Goal: Transaction & Acquisition: Register for event/course

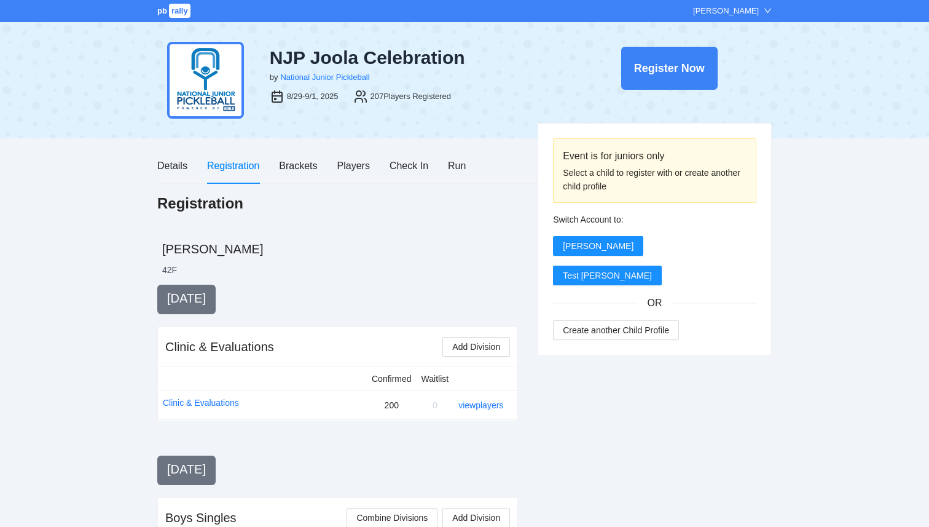
scroll to position [1388, 0]
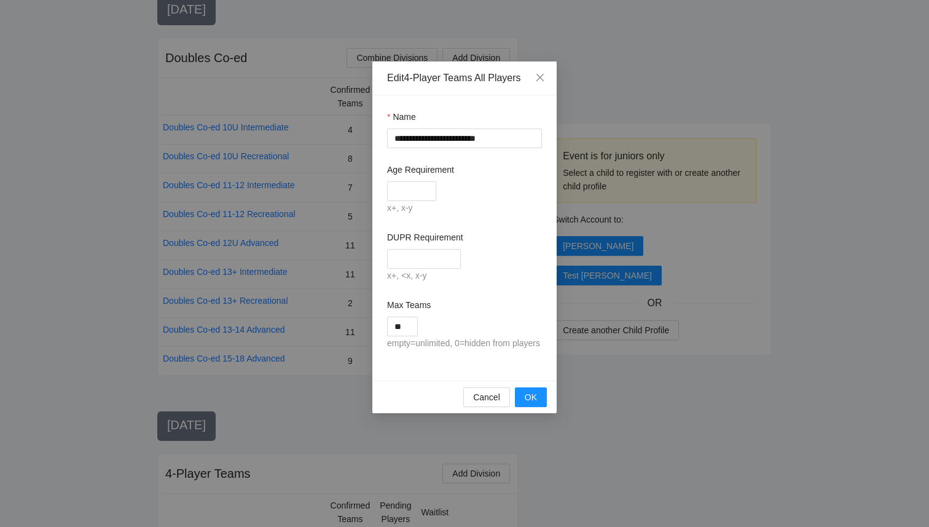
click at [101, 386] on div "**********" at bounding box center [464, 263] width 929 height 527
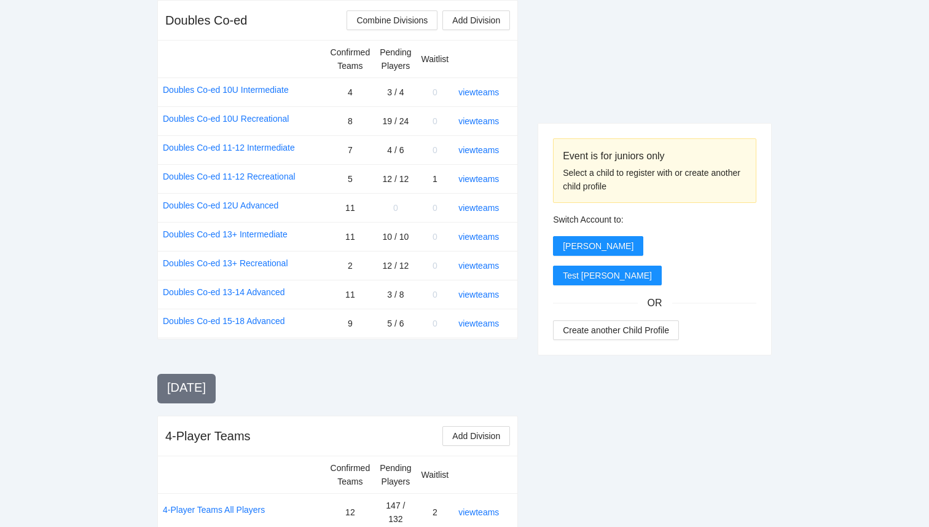
scroll to position [1483, 0]
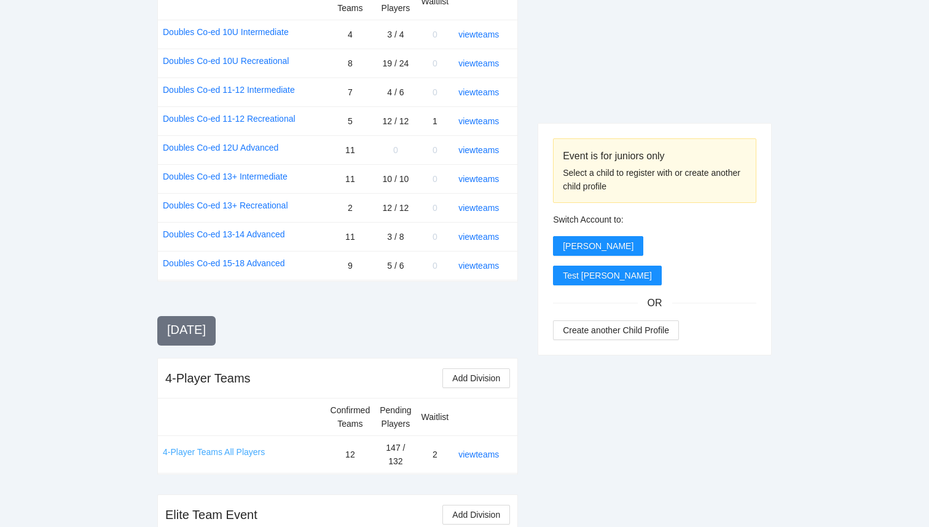
click at [245, 445] on link "4-Player Teams All Players" at bounding box center [214, 452] width 102 height 14
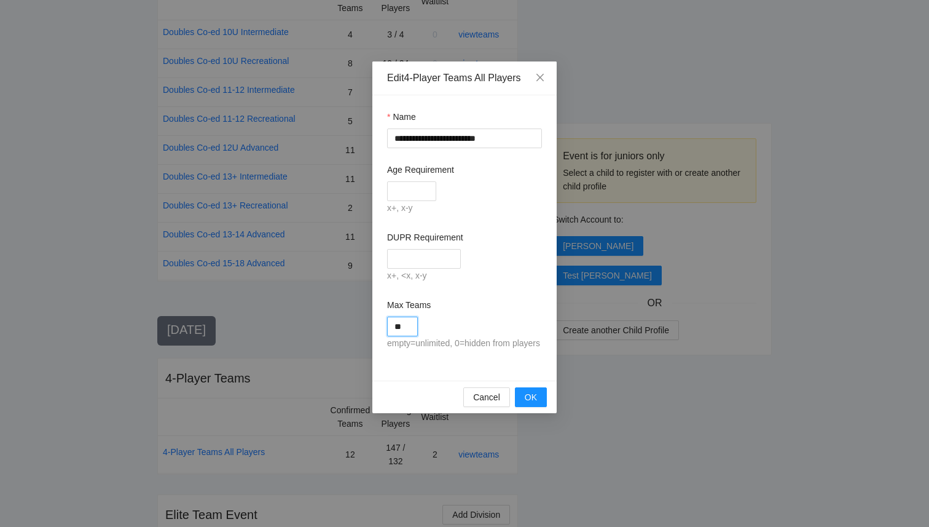
click at [409, 323] on input "**" at bounding box center [402, 326] width 31 height 20
type input "**"
click at [504, 369] on div "**********" at bounding box center [464, 237] width 184 height 285
click at [537, 407] on button "OK" at bounding box center [531, 397] width 32 height 20
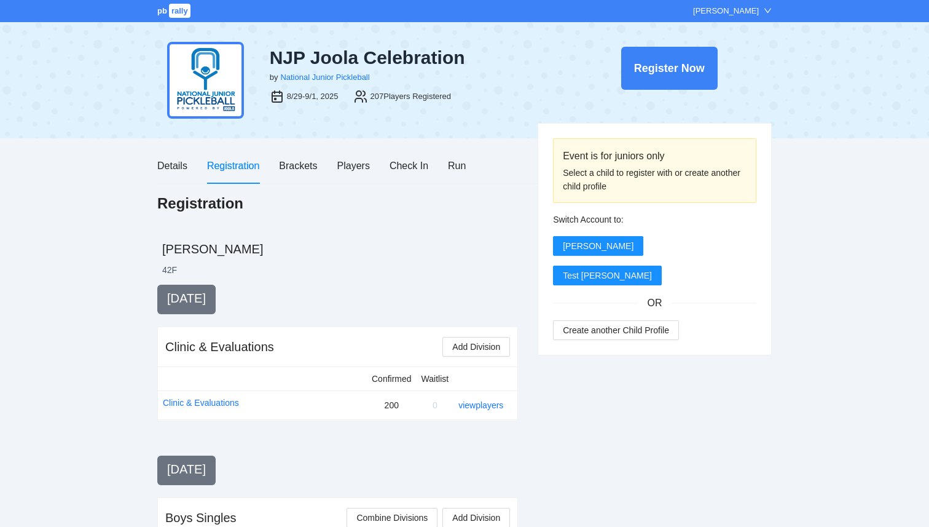
scroll to position [1483, 0]
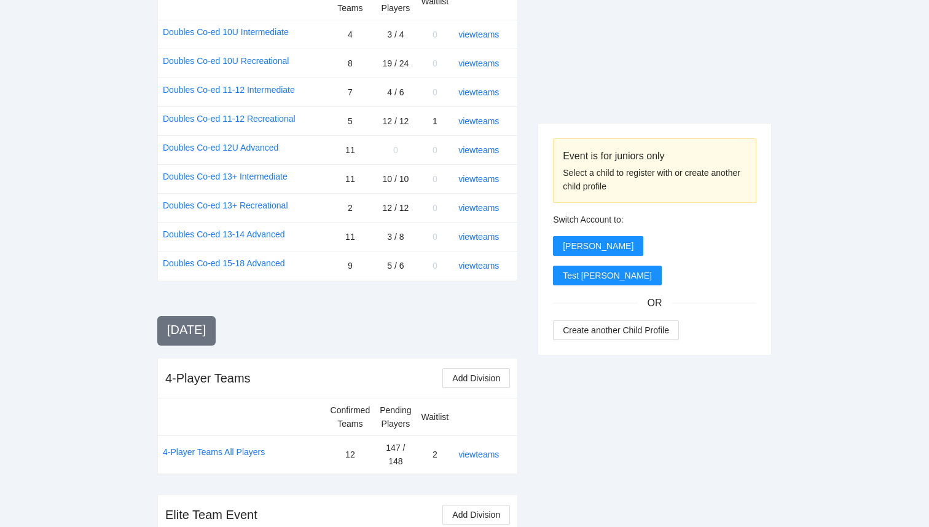
click at [309, 383] on div "Monday, Sep 1 4-Player Teams Add Division Confirmed Teams Pending Players Waitl…" at bounding box center [337, 461] width 361 height 281
click at [243, 445] on link "4-Player Teams All Players" at bounding box center [214, 452] width 102 height 14
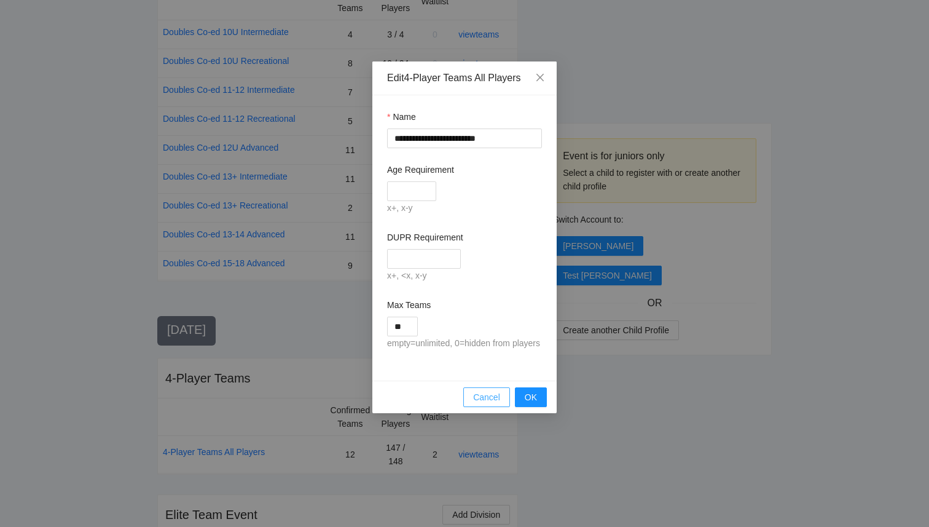
click at [492, 404] on span "Cancel" at bounding box center [486, 397] width 27 height 14
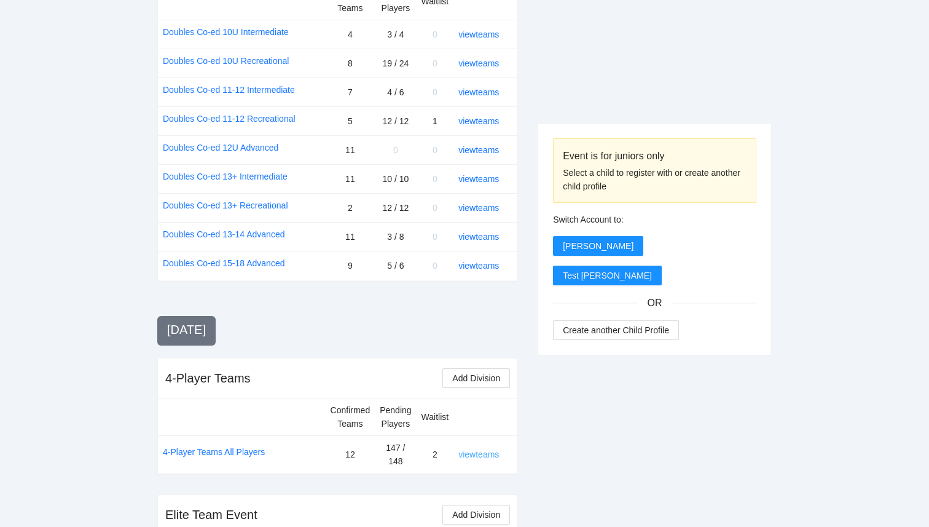
click at [476, 449] on link "view teams" at bounding box center [478, 454] width 41 height 10
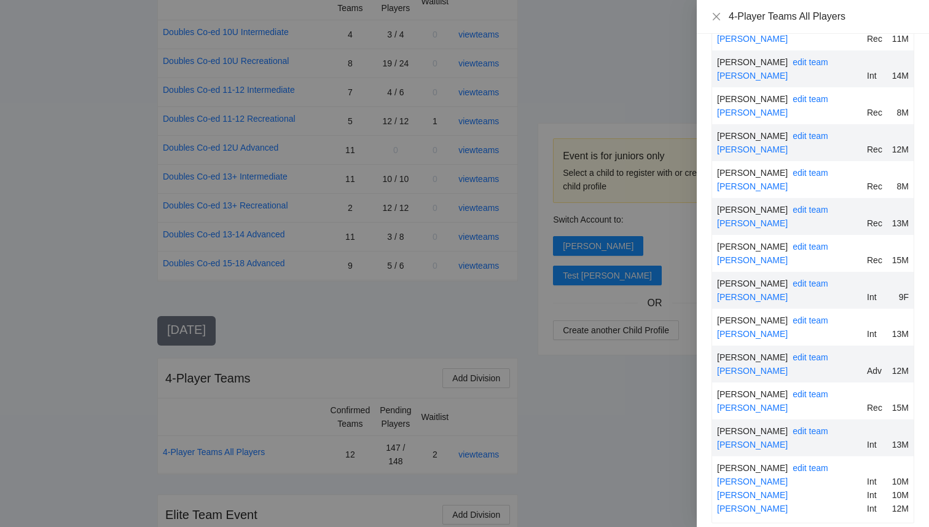
scroll to position [5793, 0]
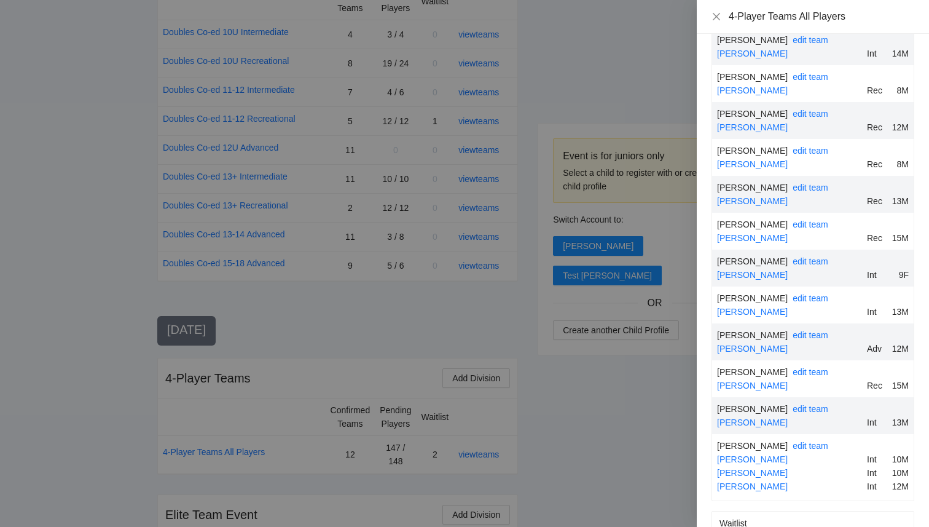
click at [628, 487] on div at bounding box center [464, 263] width 929 height 527
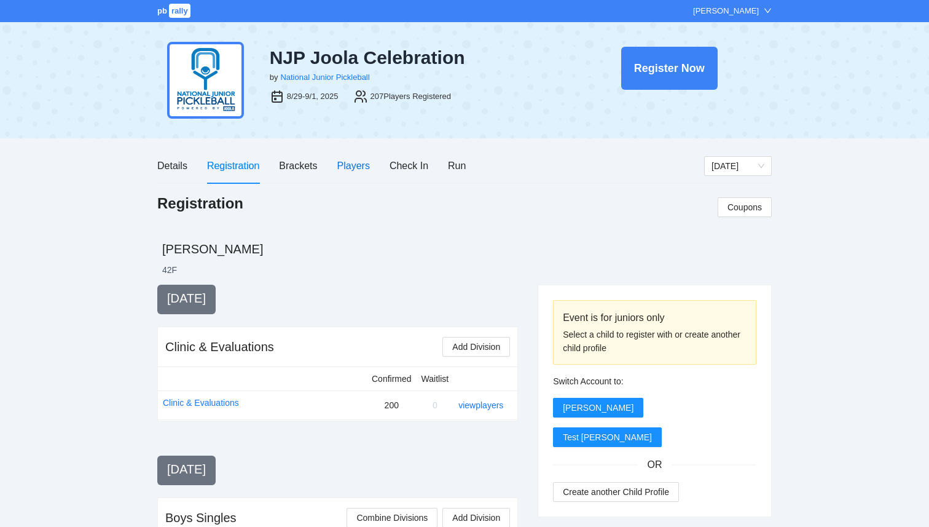
click at [359, 167] on div "Players" at bounding box center [353, 165] width 33 height 15
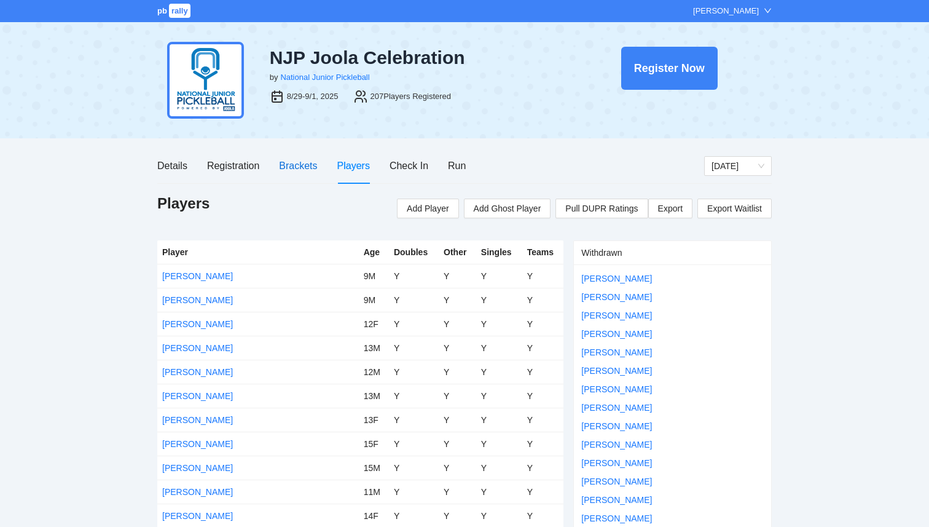
click at [296, 168] on div "Brackets" at bounding box center [298, 165] width 38 height 15
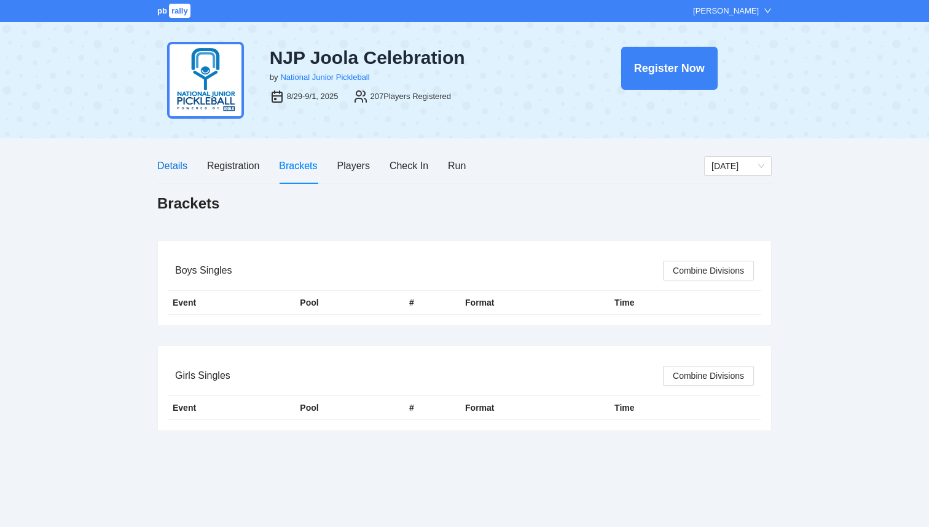
click at [170, 168] on div "Details" at bounding box center [172, 165] width 30 height 15
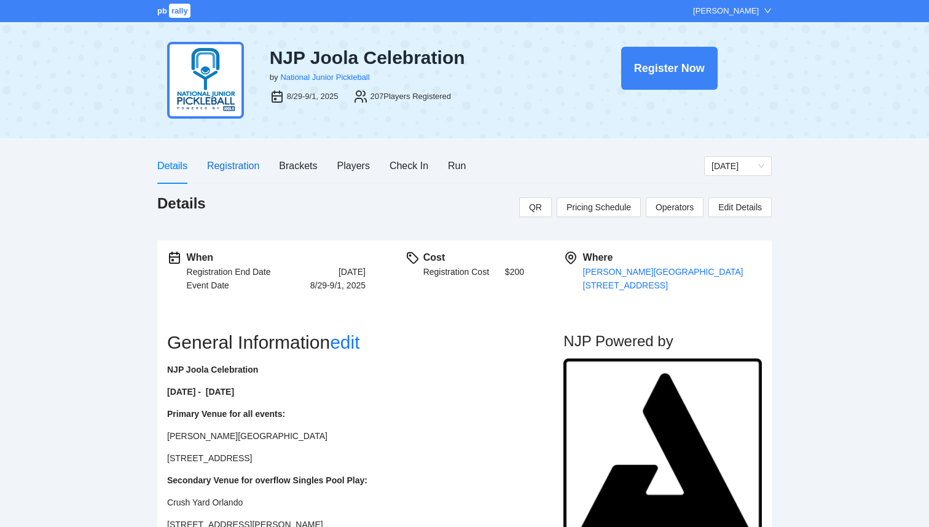
click at [233, 167] on div "Registration" at bounding box center [233, 165] width 52 height 15
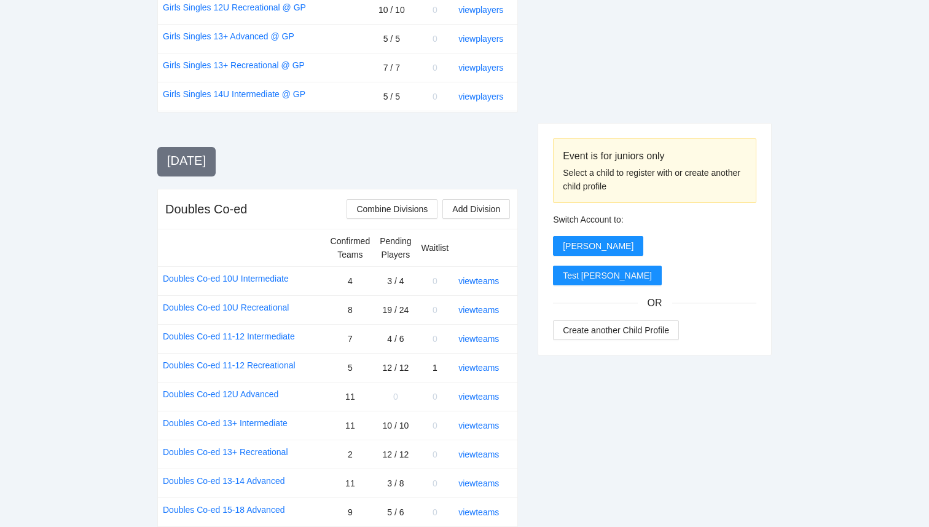
scroll to position [1483, 0]
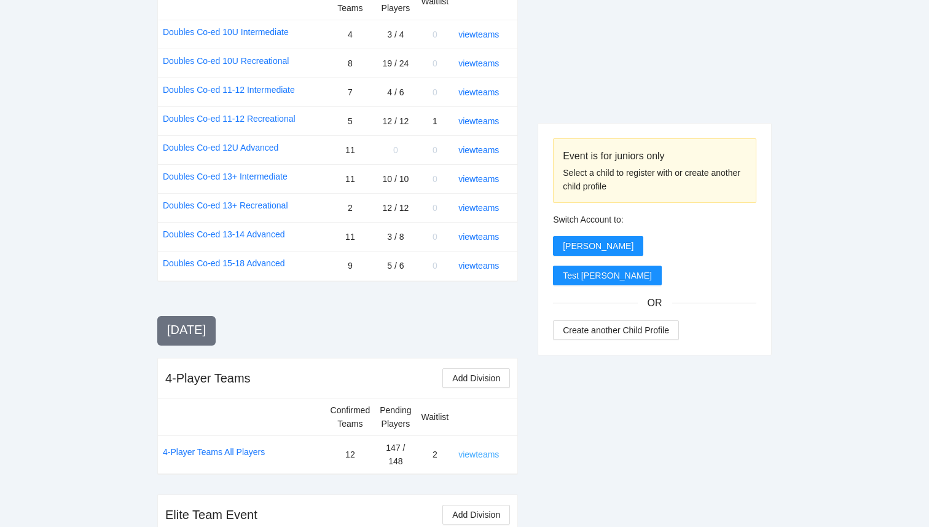
click at [482, 449] on link "view teams" at bounding box center [478, 454] width 41 height 10
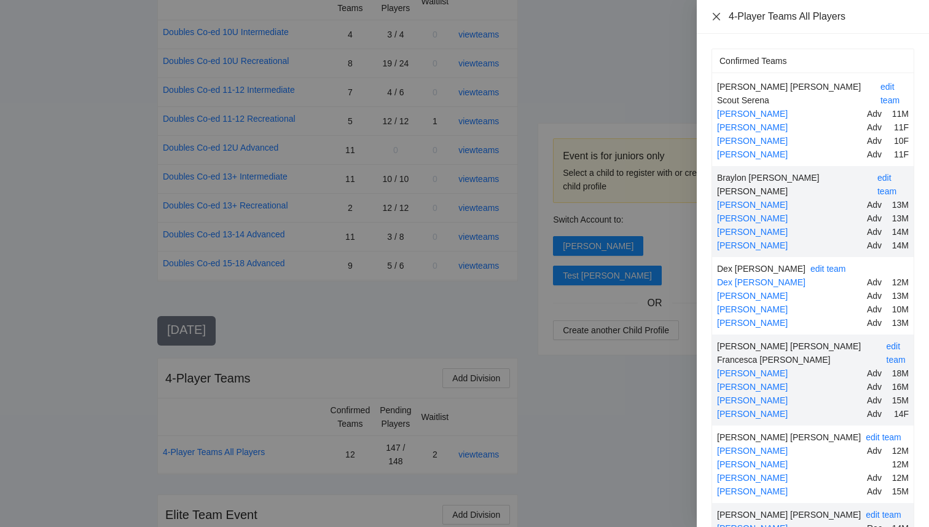
click at [719, 21] on icon "close" at bounding box center [716, 17] width 10 height 10
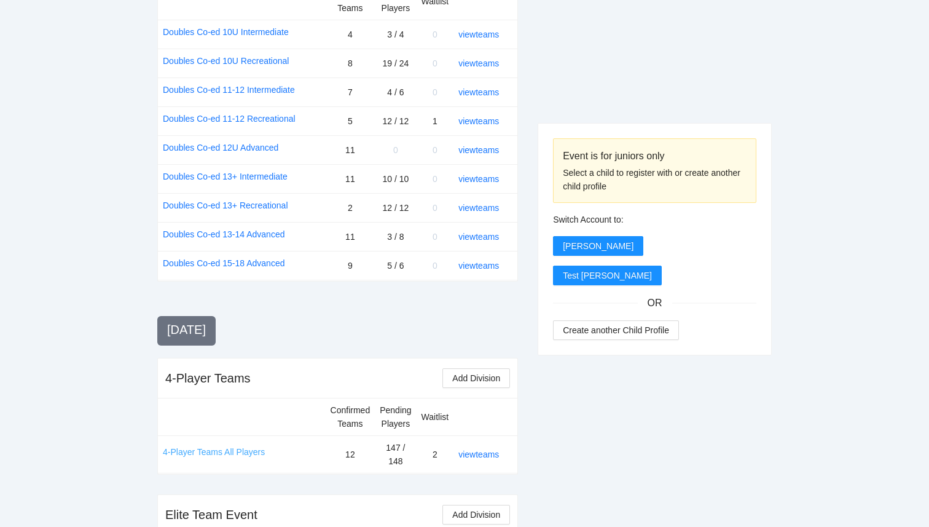
click at [199, 445] on link "4-Player Teams All Players" at bounding box center [214, 452] width 102 height 14
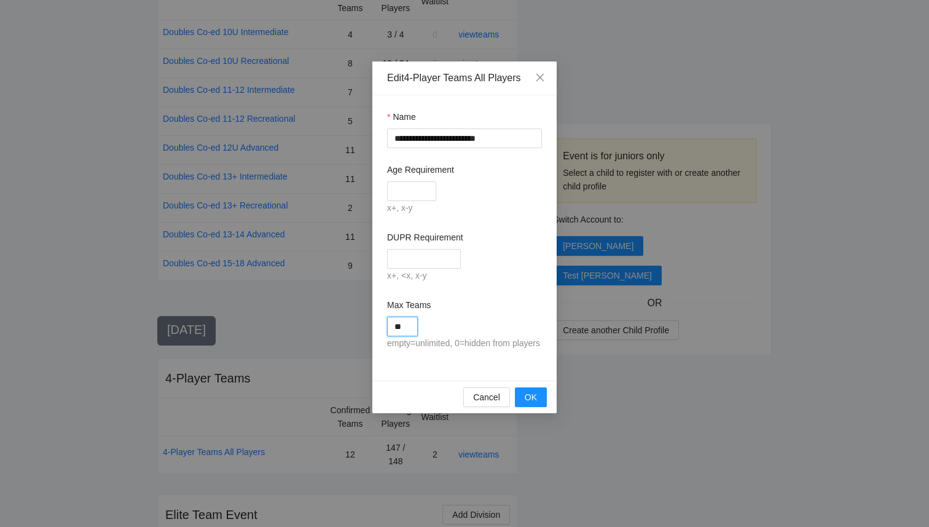
click at [408, 327] on input "**" at bounding box center [402, 326] width 31 height 20
type input "*"
type input "**"
click at [544, 407] on button "OK" at bounding box center [531, 397] width 32 height 20
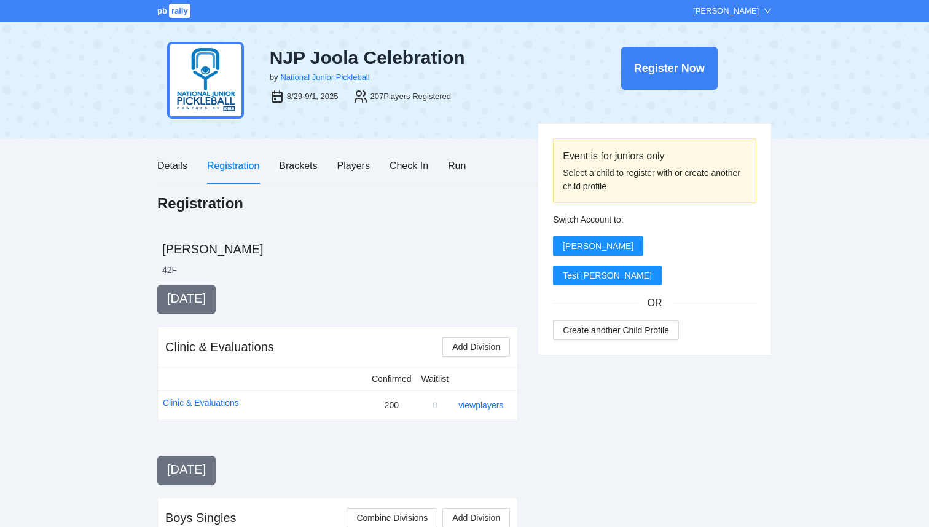
scroll to position [1483, 0]
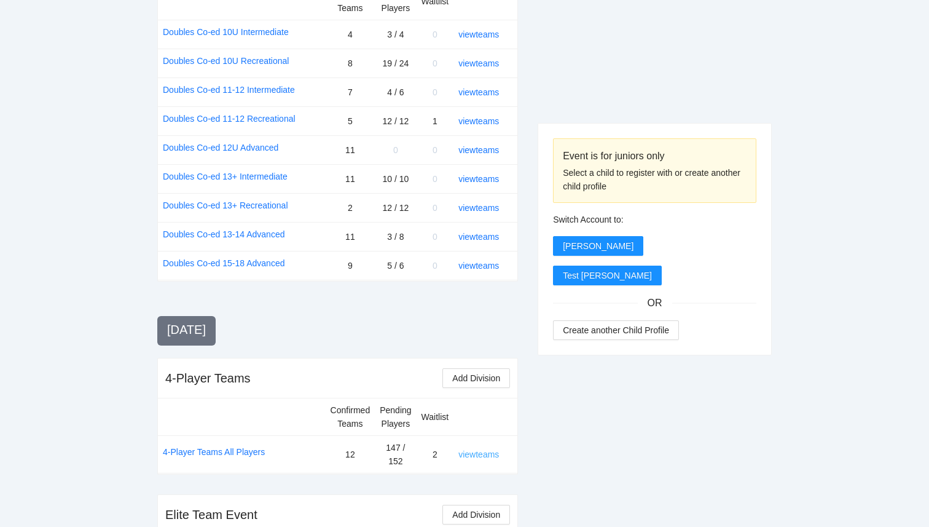
click at [481, 449] on link "view teams" at bounding box center [478, 454] width 41 height 10
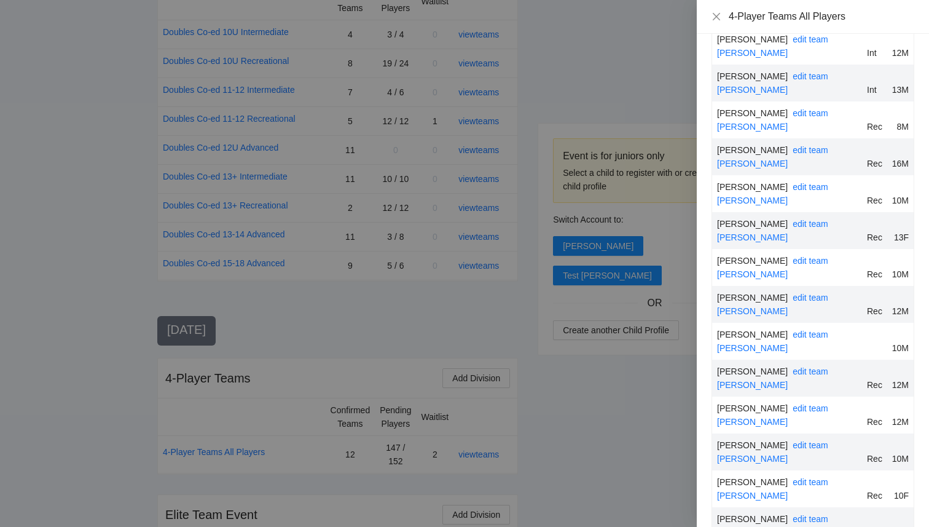
scroll to position [5793, 0]
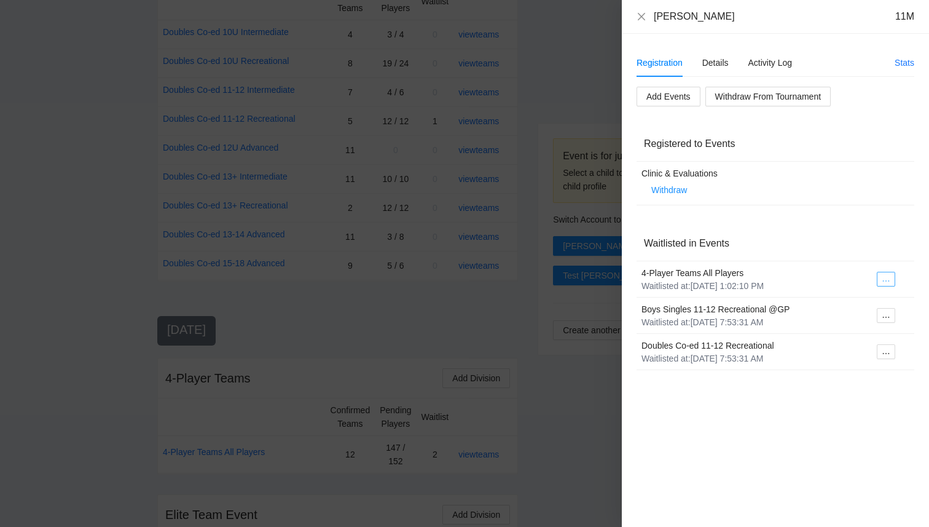
click at [888, 280] on icon "ellipsis" at bounding box center [886, 280] width 9 height 9
click at [862, 305] on span "Register to Event" at bounding box center [848, 303] width 77 height 14
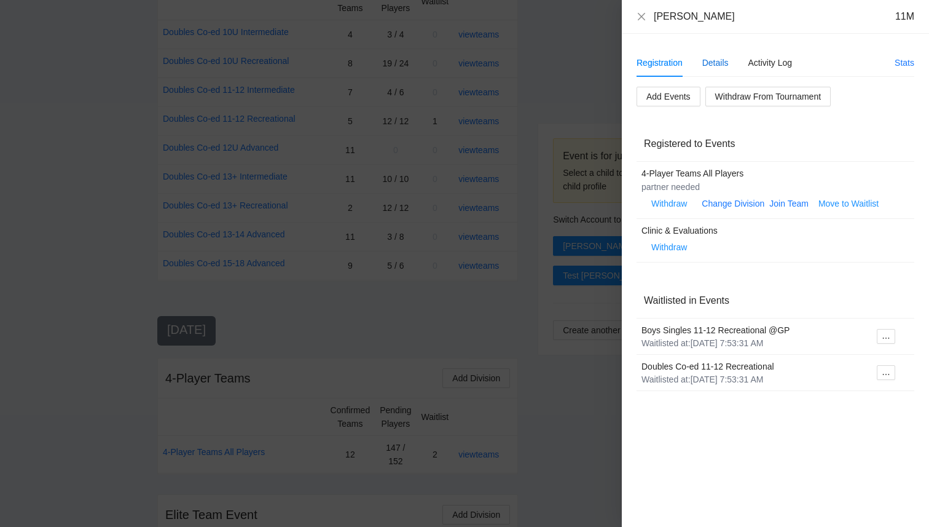
click at [714, 64] on div "Details" at bounding box center [715, 63] width 26 height 14
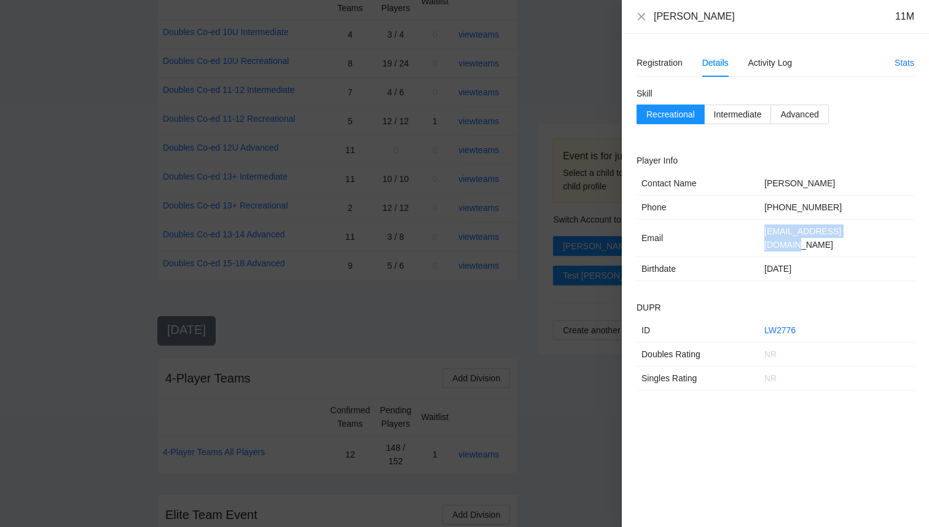
drag, startPoint x: 865, startPoint y: 232, endPoint x: 764, endPoint y: 230, distance: 101.4
click at [764, 230] on td "angelaleemiller@me.com" at bounding box center [836, 237] width 155 height 37
copy td "angelaleemiller@me.com"
click at [640, 17] on icon "close" at bounding box center [642, 17] width 10 height 10
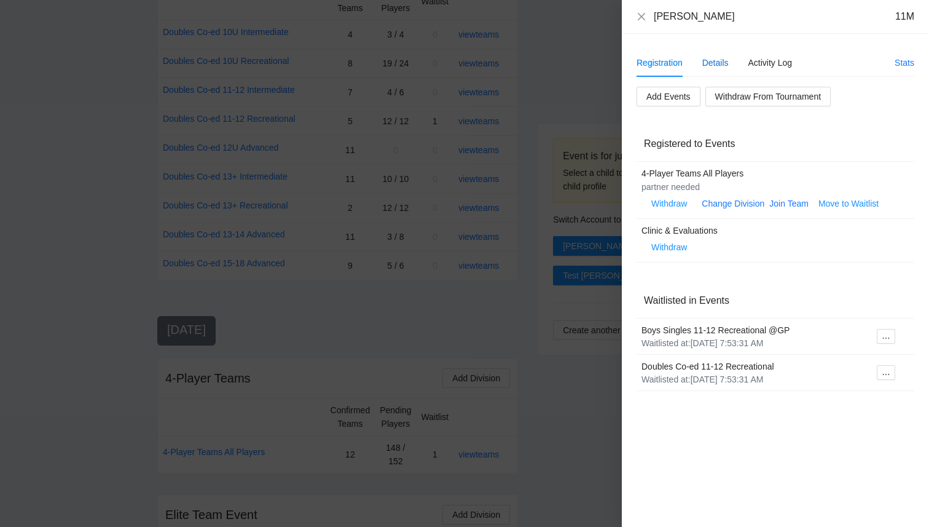
click at [721, 65] on div "Details" at bounding box center [715, 63] width 26 height 14
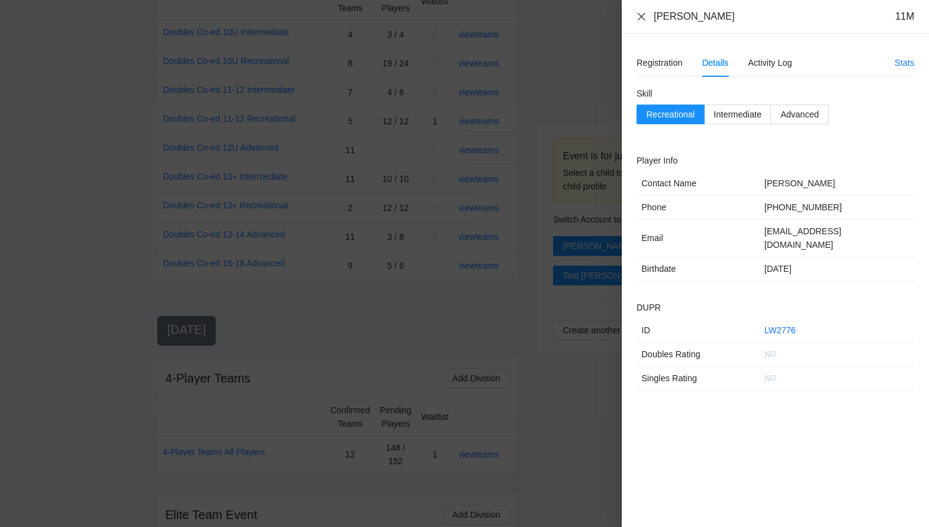
click at [640, 17] on icon "close" at bounding box center [642, 17] width 10 height 10
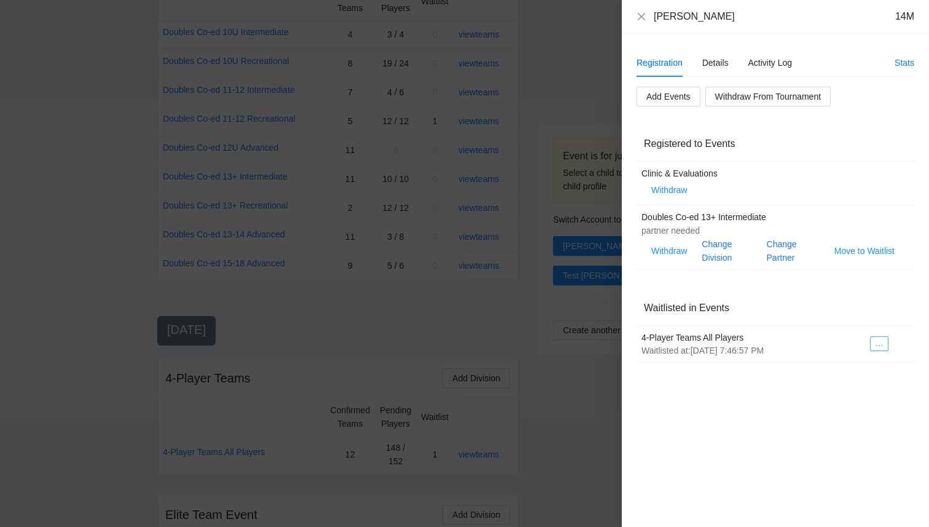
click at [884, 347] on icon "ellipsis" at bounding box center [879, 345] width 9 height 9
click at [865, 370] on span "Register to Event" at bounding box center [847, 367] width 77 height 14
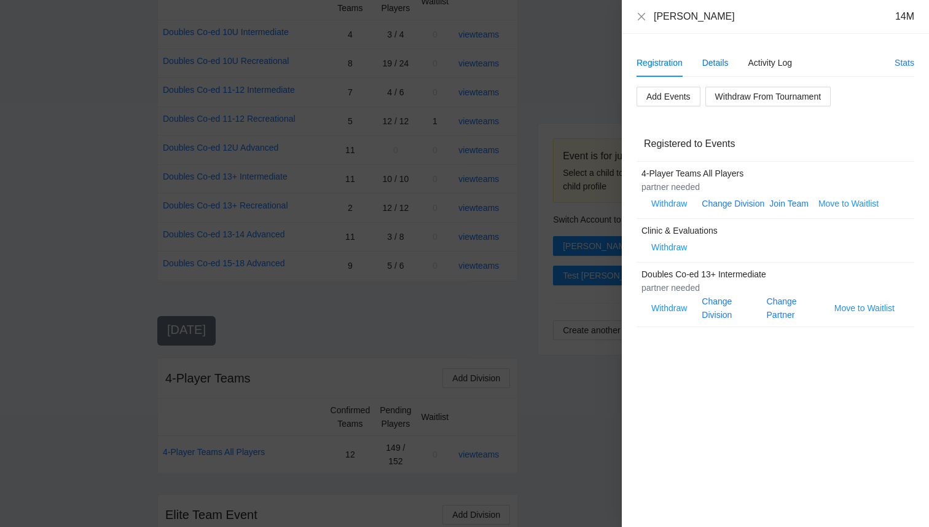
click at [720, 62] on div "Details" at bounding box center [715, 63] width 26 height 14
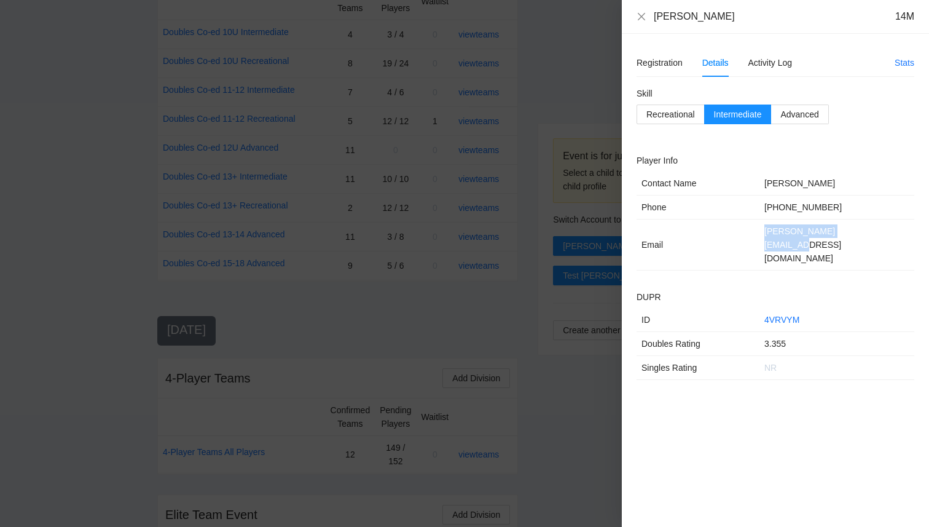
drag, startPoint x: 866, startPoint y: 227, endPoint x: 761, endPoint y: 225, distance: 105.7
click at [761, 225] on td "brad@citychurchftl.com" at bounding box center [836, 244] width 155 height 51
copy td "brad@citychurchftl.com"
click at [535, 98] on div at bounding box center [464, 263] width 929 height 527
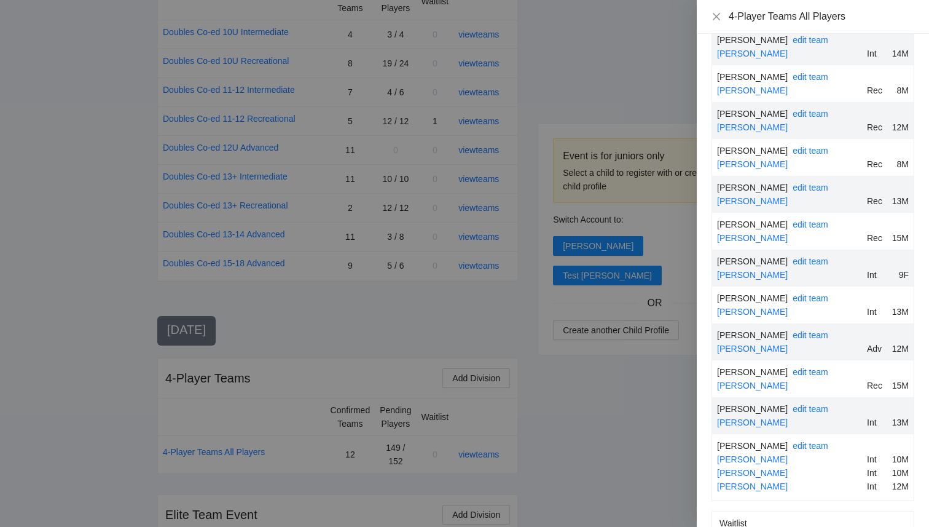
click at [535, 98] on div at bounding box center [464, 263] width 929 height 527
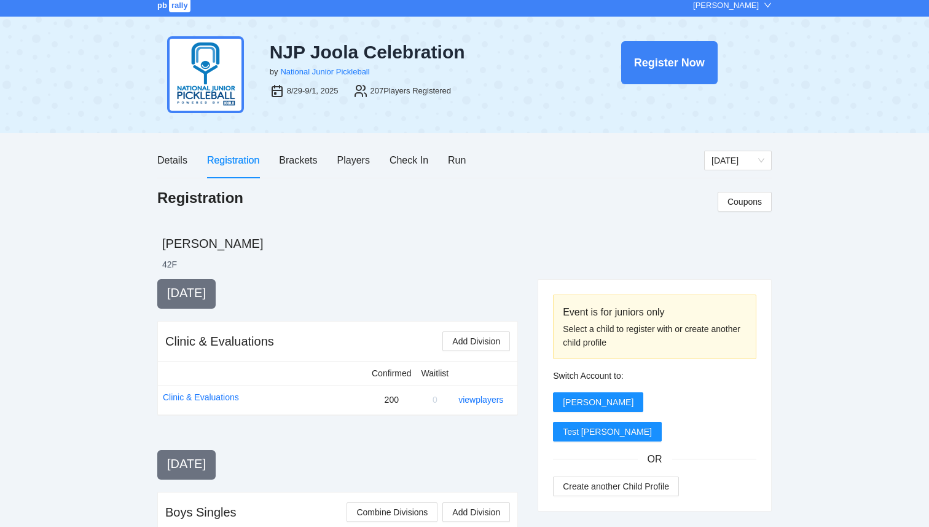
scroll to position [0, 0]
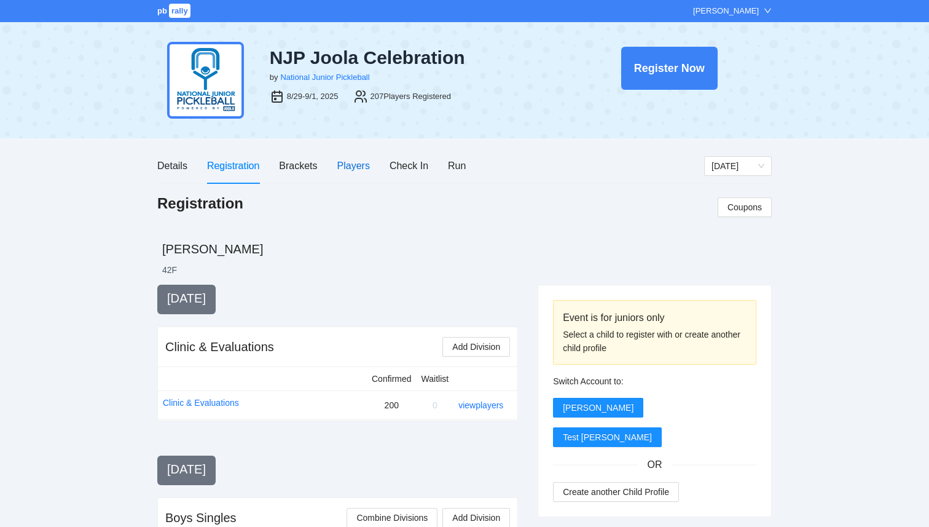
click at [348, 170] on div "Players" at bounding box center [353, 165] width 33 height 15
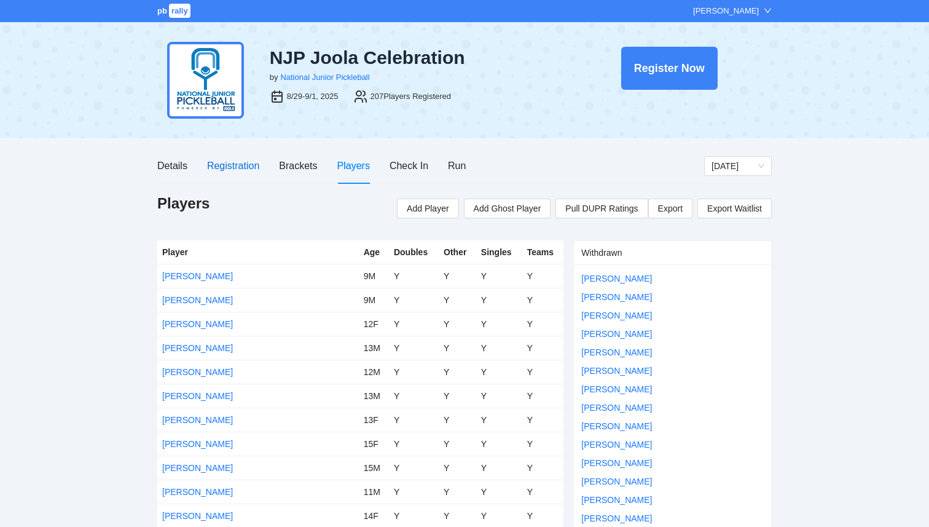
click at [222, 171] on div "Registration" at bounding box center [233, 165] width 52 height 15
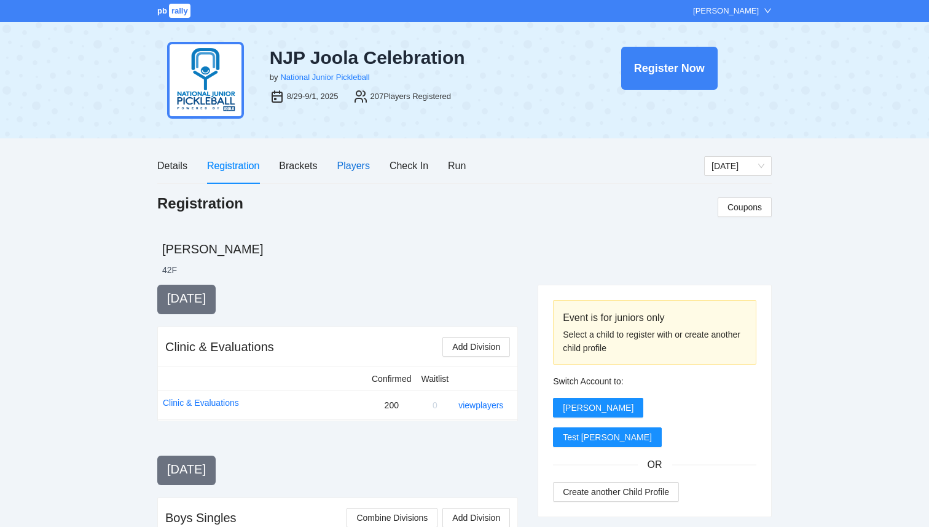
click at [344, 170] on div "Players" at bounding box center [353, 165] width 33 height 15
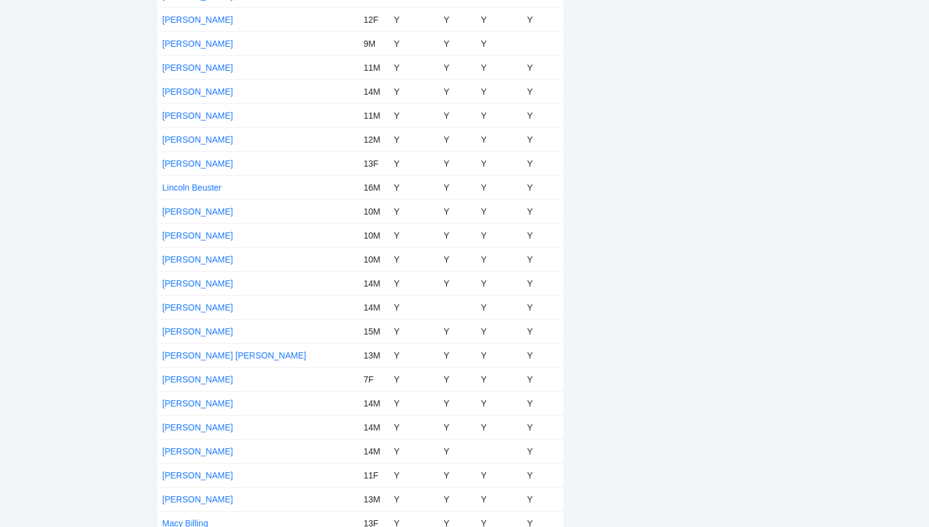
scroll to position [3329, 0]
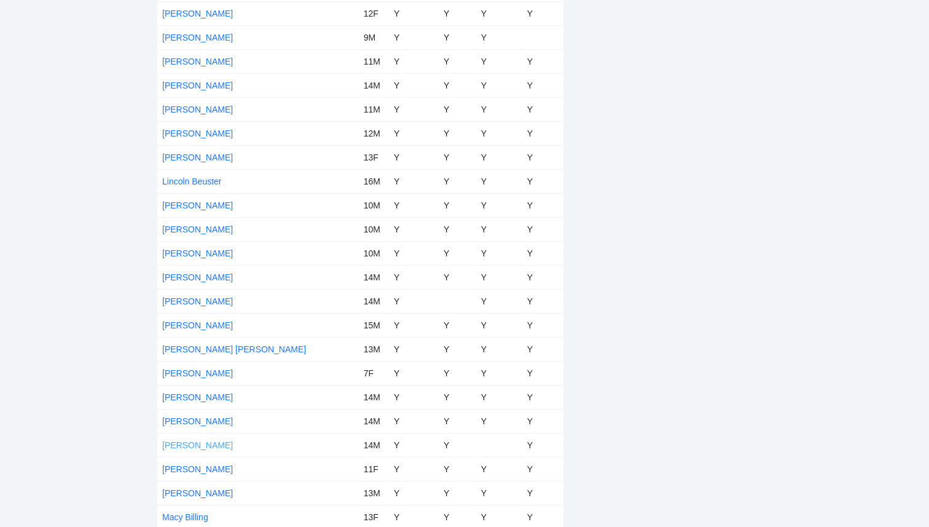
click at [197, 441] on link "Luke Schmidt" at bounding box center [197, 445] width 71 height 10
click at [195, 446] on link "Luke Schmidt" at bounding box center [197, 445] width 71 height 10
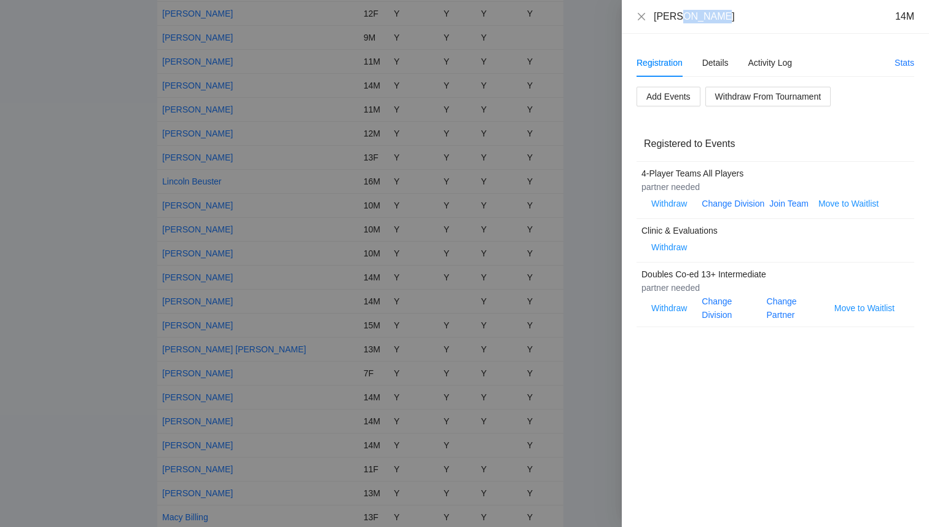
drag, startPoint x: 721, startPoint y: 21, endPoint x: 680, endPoint y: 22, distance: 40.6
click at [680, 22] on div "Luke Schmidt 14M" at bounding box center [784, 17] width 261 height 14
copy div "Schmidt"
click at [681, 96] on span "Add Events" at bounding box center [668, 97] width 44 height 14
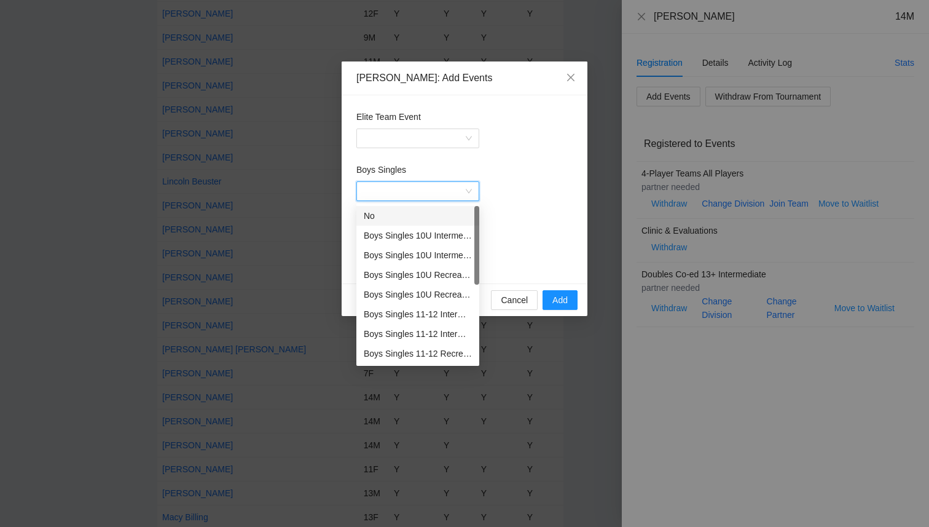
click at [424, 184] on input "Boys Singles" at bounding box center [414, 191] width 100 height 18
click at [415, 276] on div "Boys Singles 13+ Intermediate @ GP" at bounding box center [418, 277] width 108 height 14
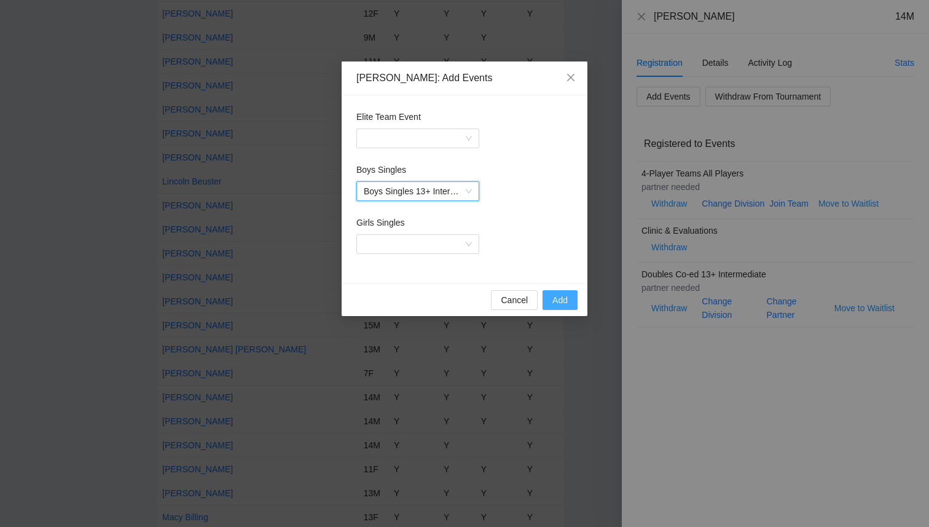
click at [558, 296] on span "Add" at bounding box center [559, 300] width 15 height 14
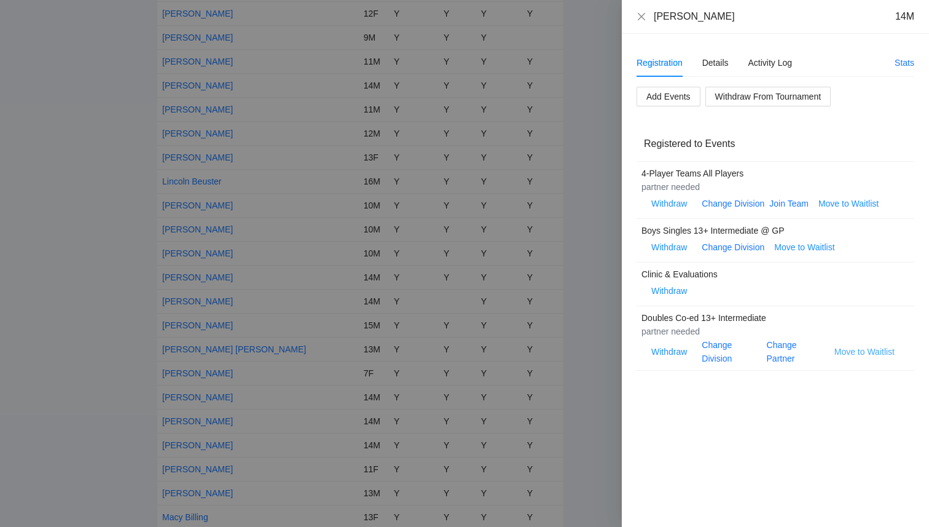
click at [848, 352] on span "Move to Waitlist" at bounding box center [864, 352] width 60 height 14
click at [880, 319] on button "Yes" at bounding box center [888, 315] width 24 height 15
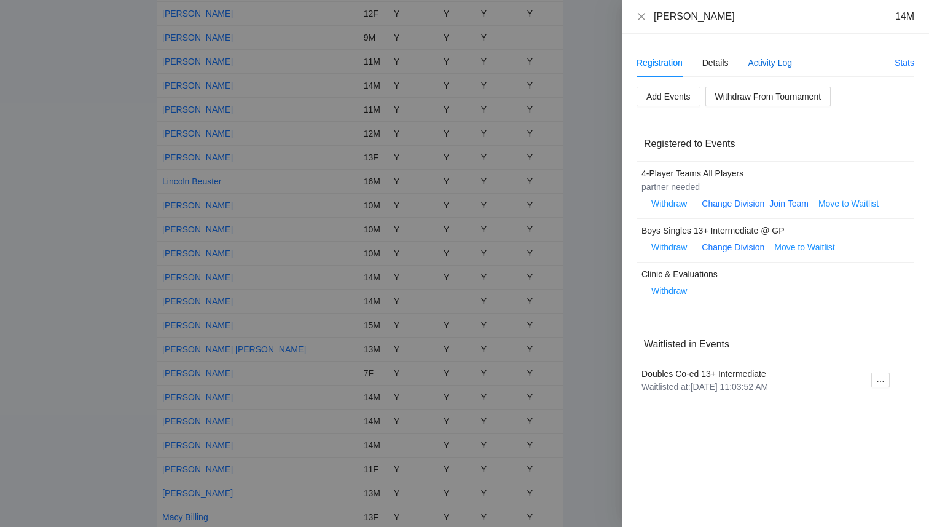
click at [761, 63] on div "Activity Log" at bounding box center [770, 63] width 44 height 14
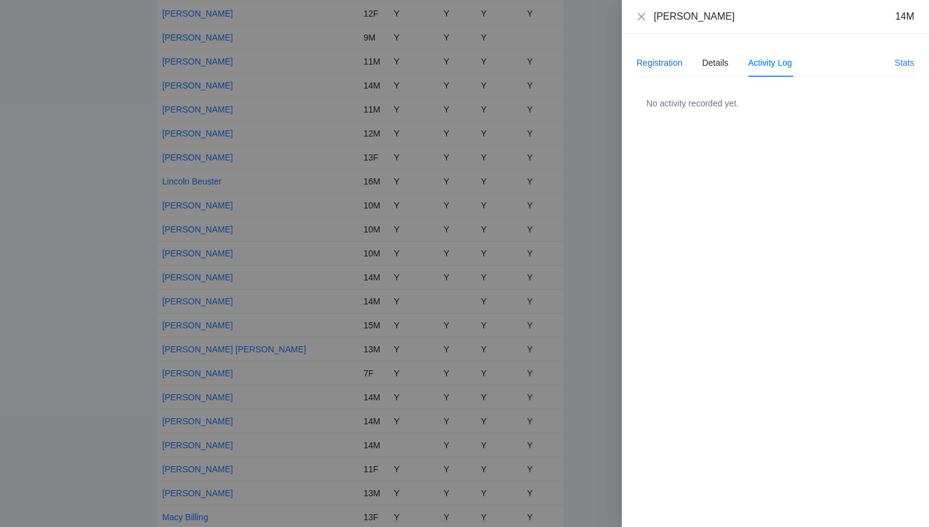
click at [657, 58] on div "Registration" at bounding box center [660, 63] width 46 height 14
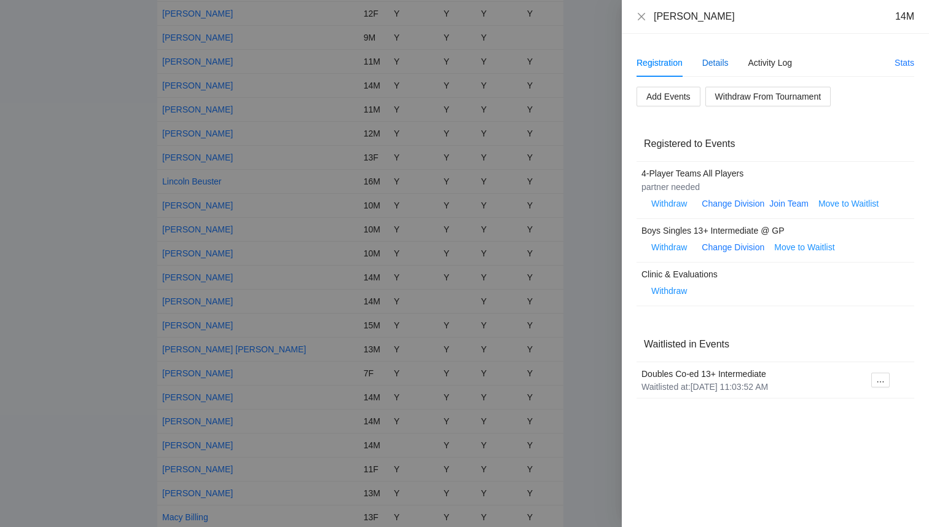
click at [713, 67] on div "Details" at bounding box center [715, 63] width 26 height 14
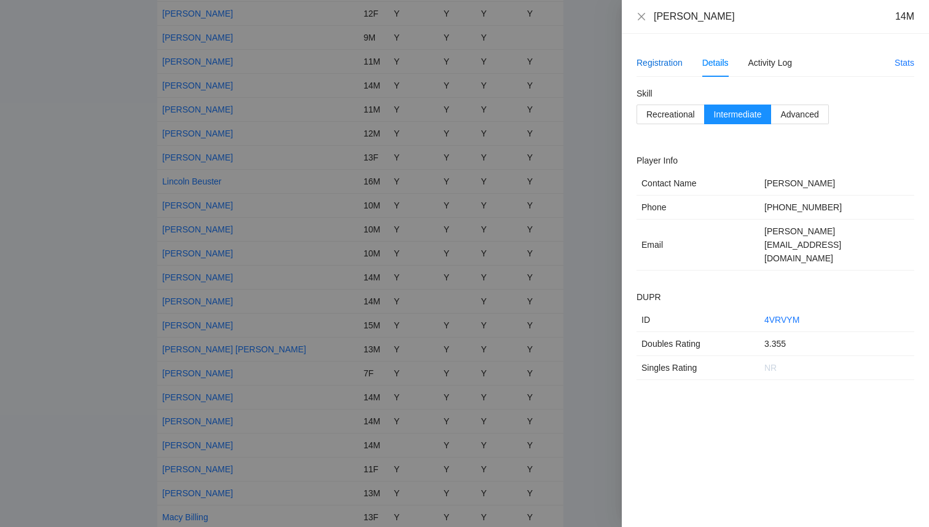
click at [656, 61] on div "Registration" at bounding box center [660, 63] width 46 height 14
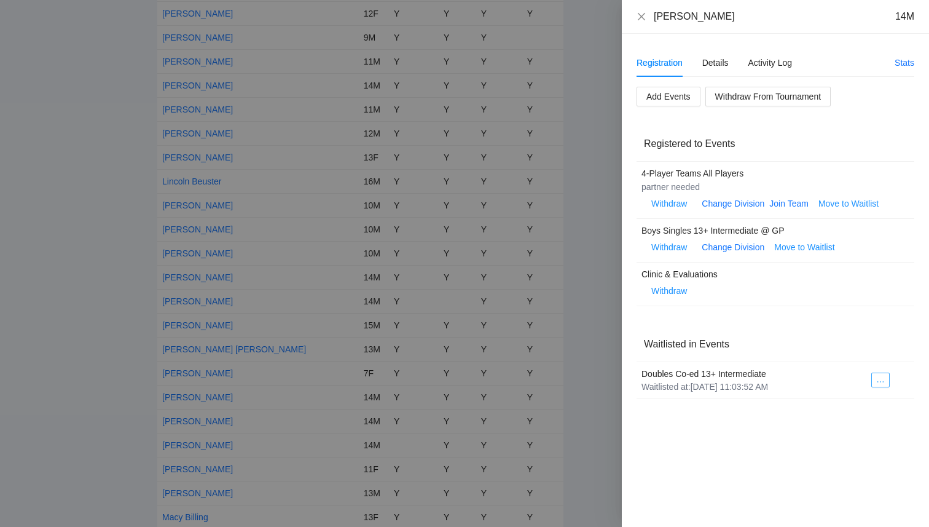
click at [885, 378] on icon "ellipsis" at bounding box center [880, 381] width 9 height 9
click at [863, 404] on span "Register to Event" at bounding box center [848, 402] width 77 height 14
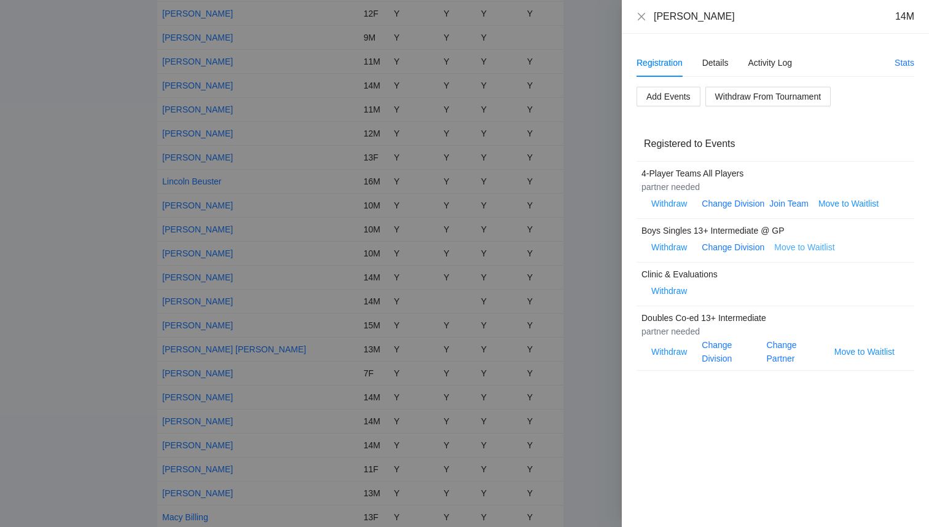
click at [789, 248] on span "Move to Waitlist" at bounding box center [804, 247] width 60 height 14
click at [831, 214] on span "Yes" at bounding box center [830, 211] width 14 height 14
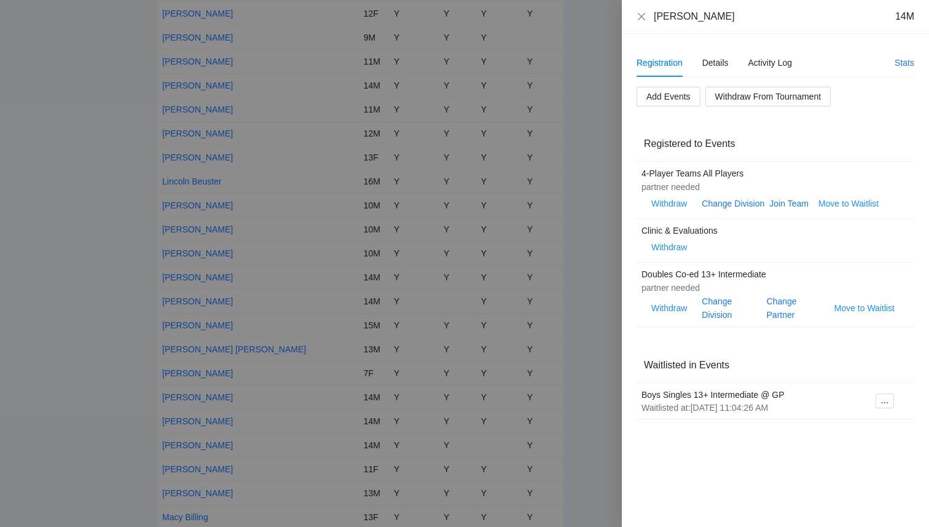
click at [572, 178] on div at bounding box center [464, 263] width 929 height 527
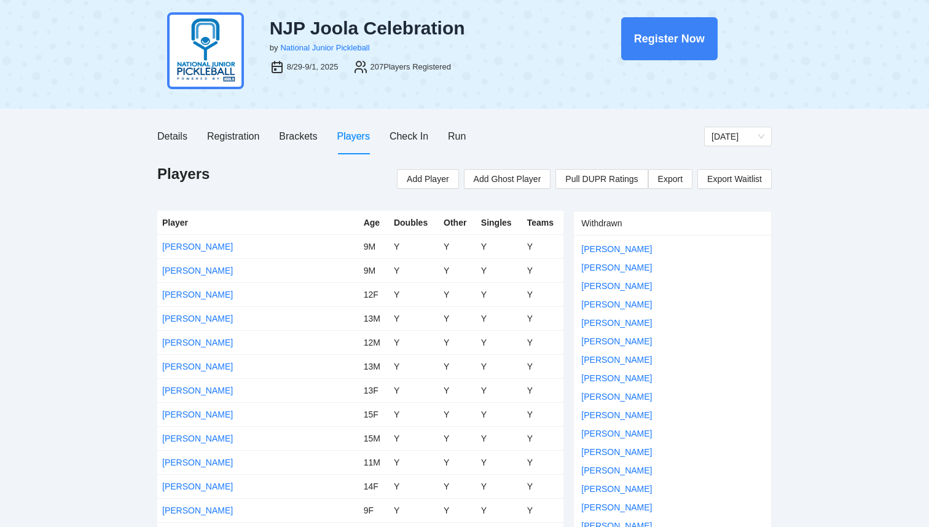
scroll to position [0, 0]
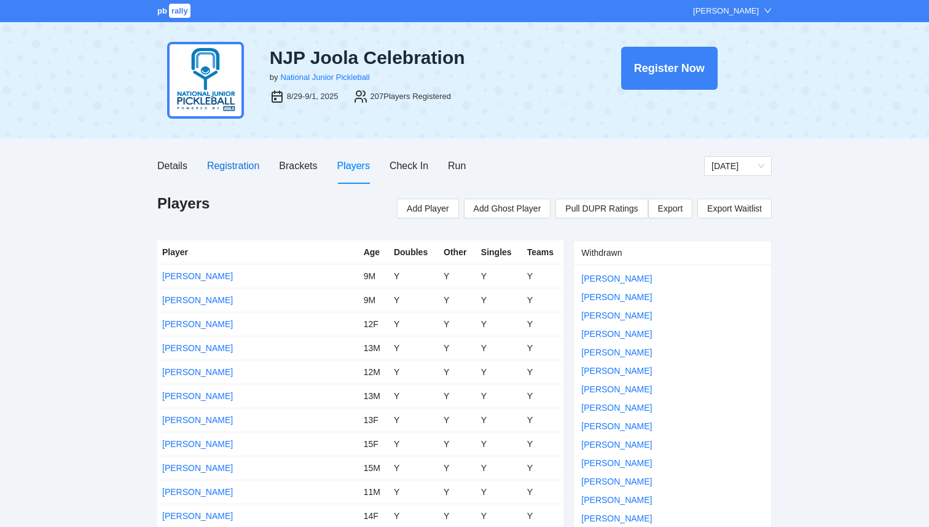
click at [231, 167] on div "Registration" at bounding box center [233, 165] width 52 height 15
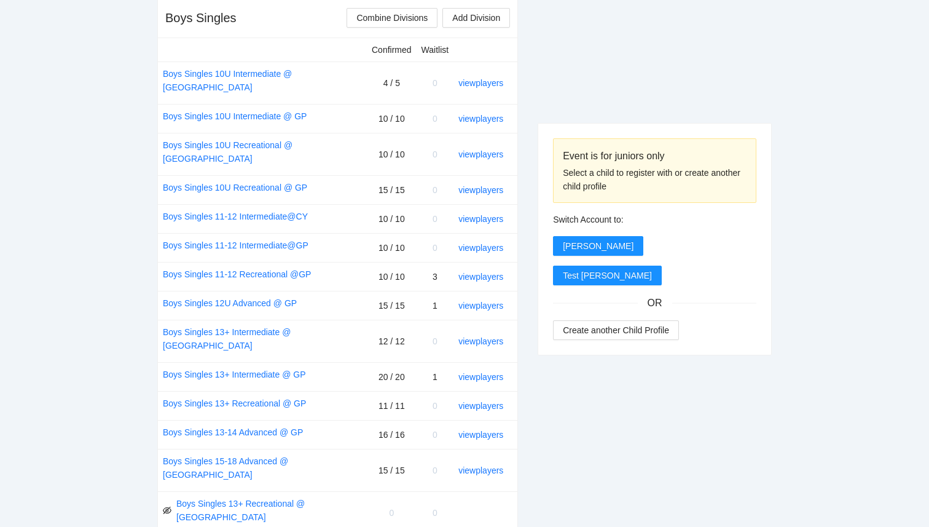
scroll to position [499, 0]
click at [483, 79] on link "view players" at bounding box center [480, 84] width 45 height 10
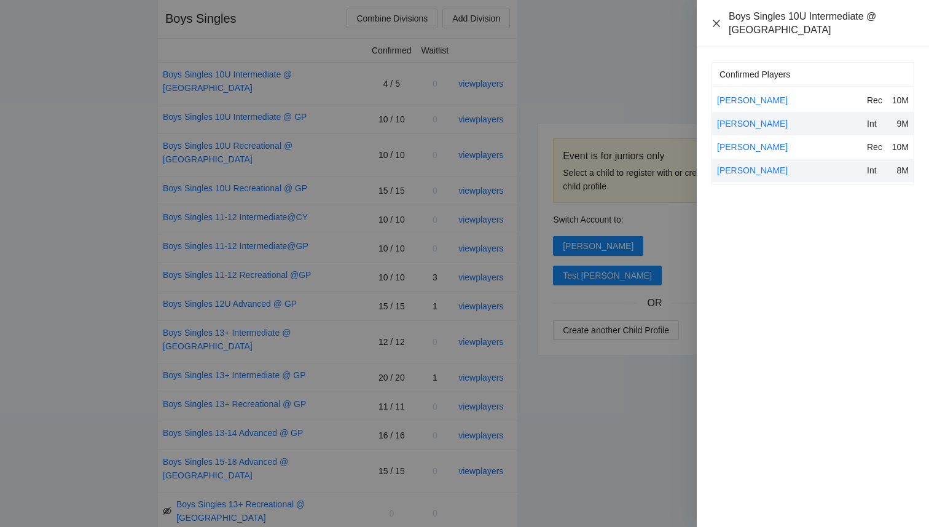
click at [713, 20] on icon "close" at bounding box center [716, 22] width 7 height 7
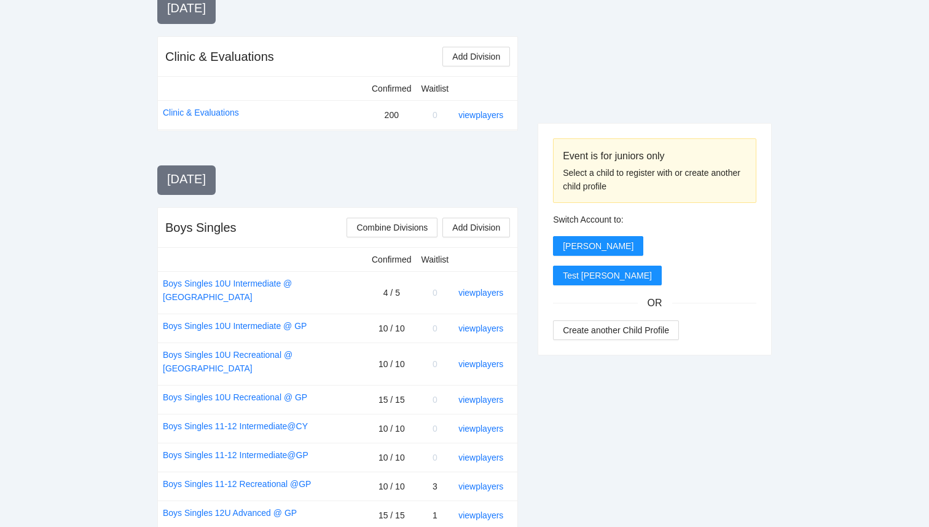
scroll to position [0, 0]
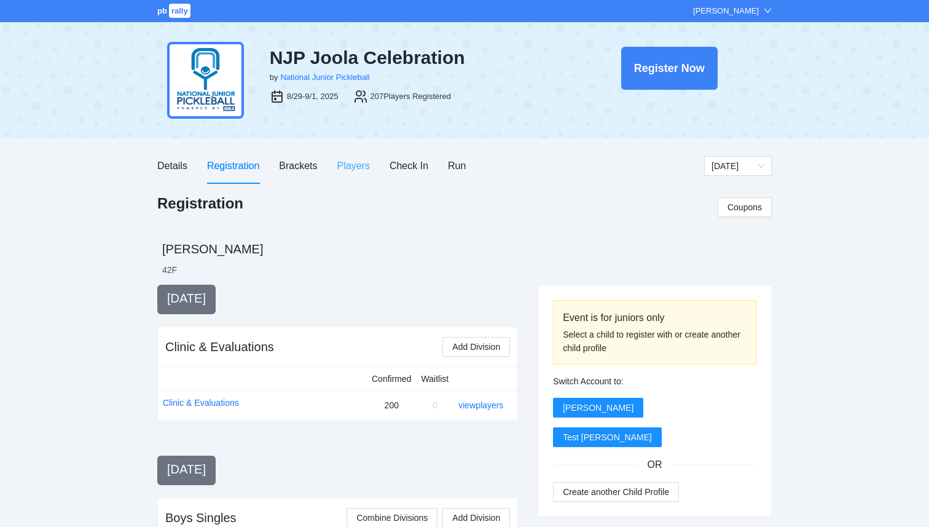
click at [353, 174] on div "Players" at bounding box center [353, 165] width 33 height 35
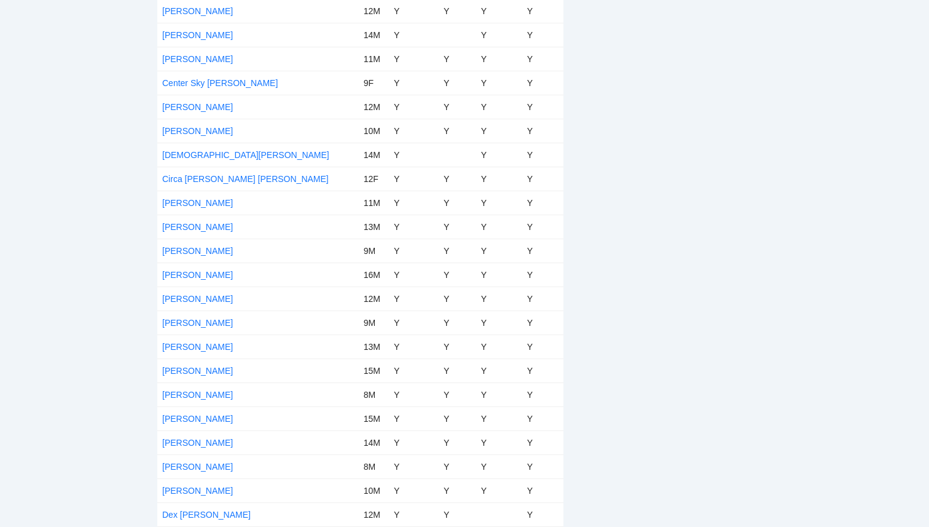
scroll to position [1160, 0]
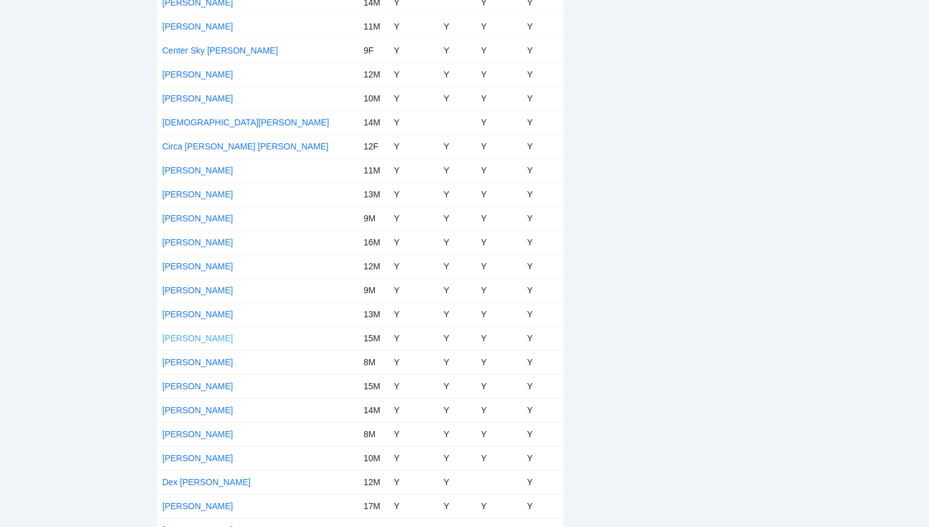
click at [197, 337] on link "Daniel Schappacher" at bounding box center [197, 338] width 71 height 10
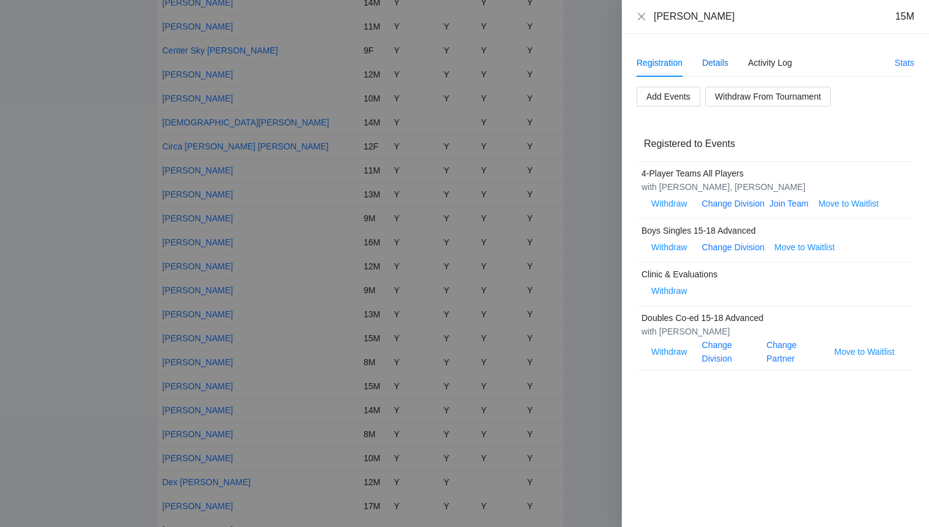
click at [716, 58] on div "Details" at bounding box center [715, 63] width 26 height 14
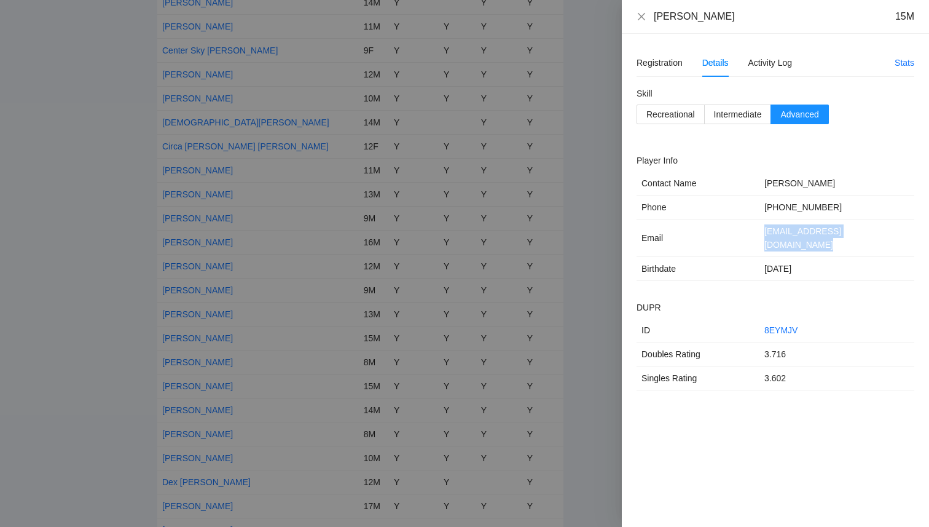
drag, startPoint x: 890, startPoint y: 233, endPoint x: 746, endPoint y: 228, distance: 143.2
click at [746, 228] on tr "Email lauraschappacher@outlook.com" at bounding box center [776, 237] width 278 height 37
copy tr "lauraschappacher@outlook.com"
click at [666, 58] on div "Registration" at bounding box center [660, 63] width 46 height 14
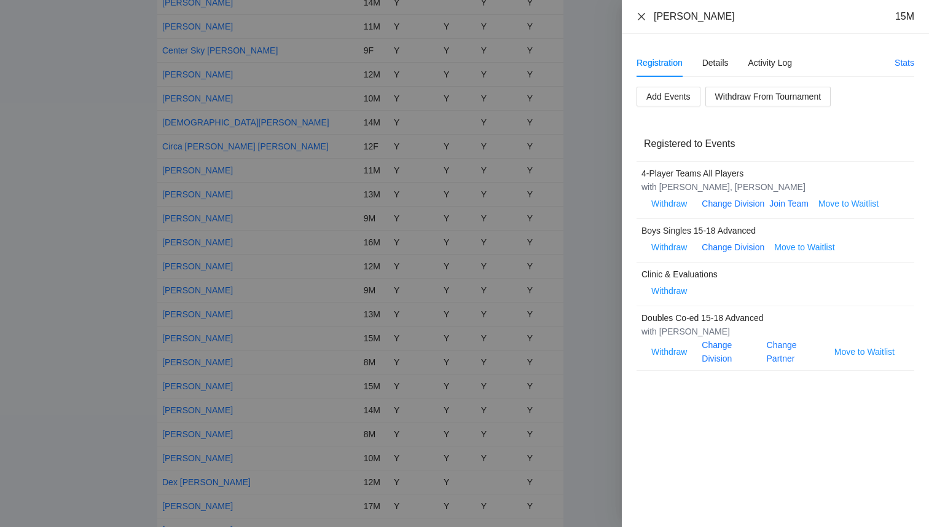
click at [645, 17] on icon "close" at bounding box center [642, 17] width 10 height 10
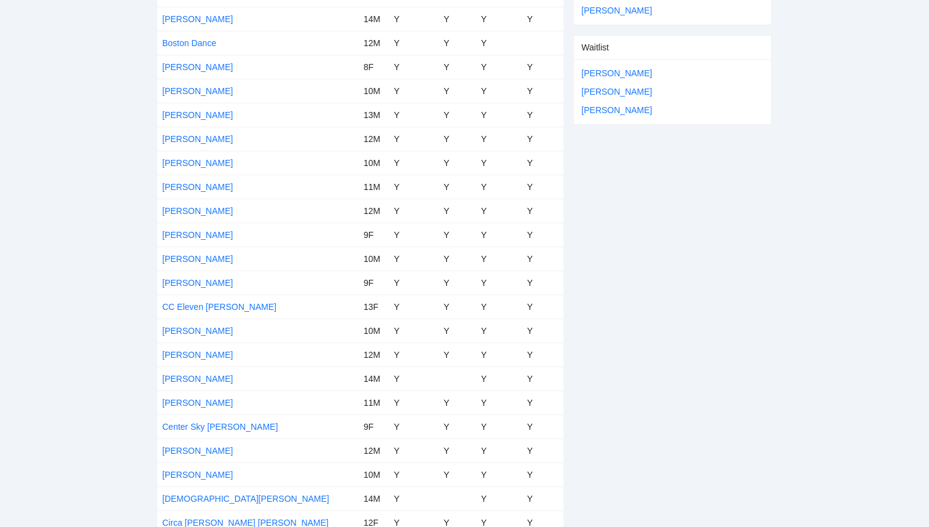
scroll to position [0, 0]
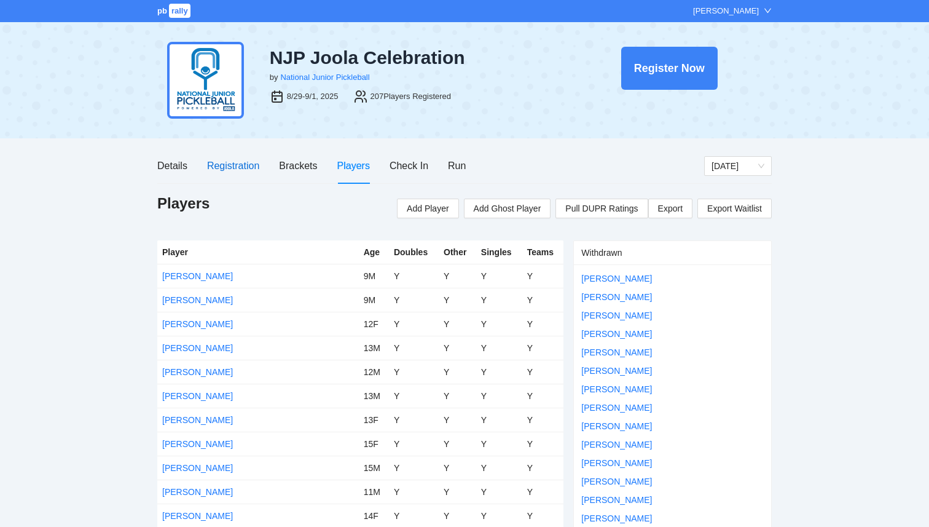
click at [219, 161] on div "Registration" at bounding box center [233, 165] width 52 height 15
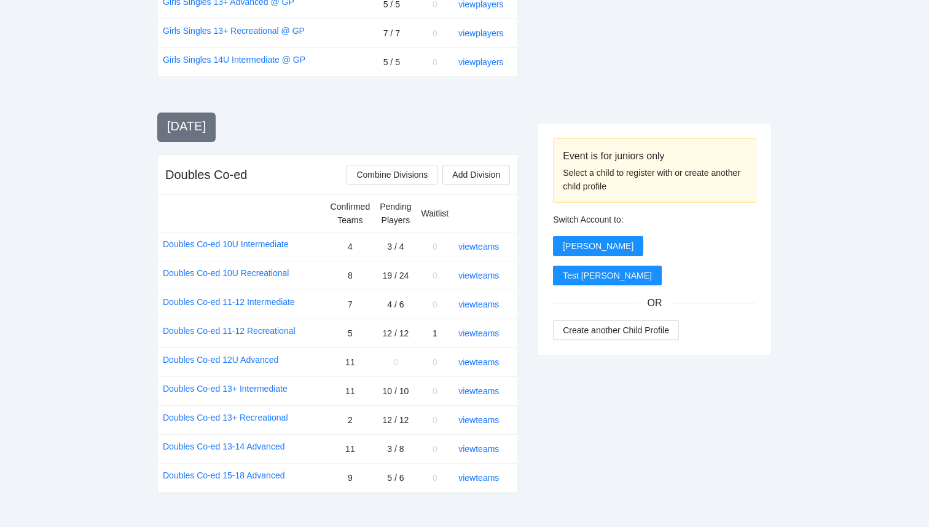
scroll to position [1272, 0]
